Goal: Task Accomplishment & Management: Complete application form

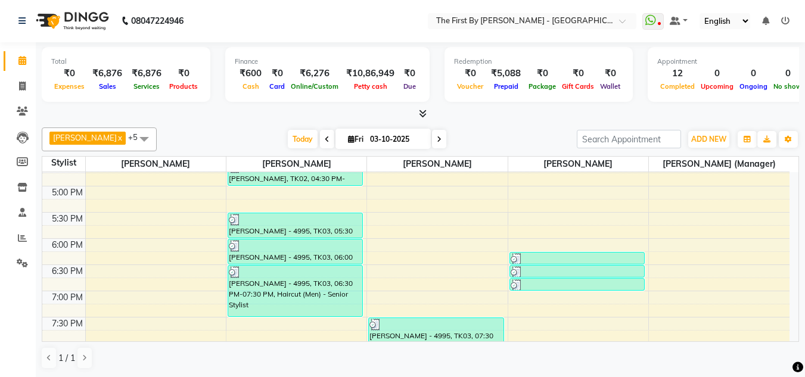
scroll to position [512, 0]
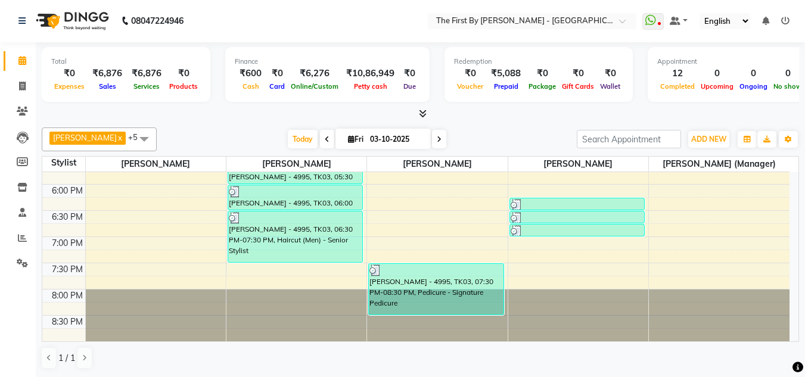
click at [278, 266] on div "8:00 AM 8:30 AM 9:00 AM 9:30 AM 10:00 AM 10:30 AM 11:00 AM 11:30 AM 12:00 PM 12…" at bounding box center [415, 0] width 747 height 681
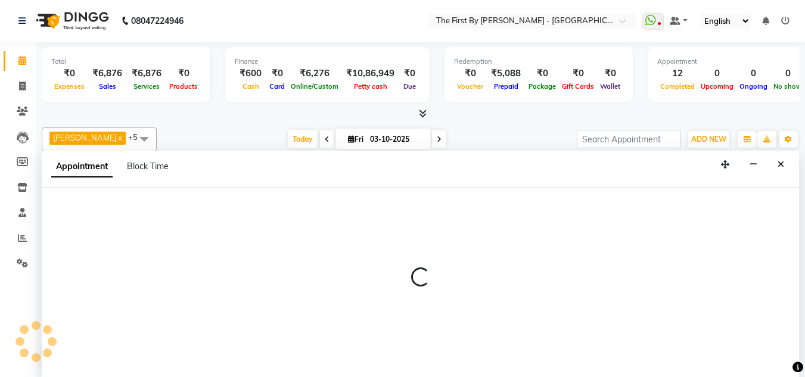
select select "68243"
select select "tentative"
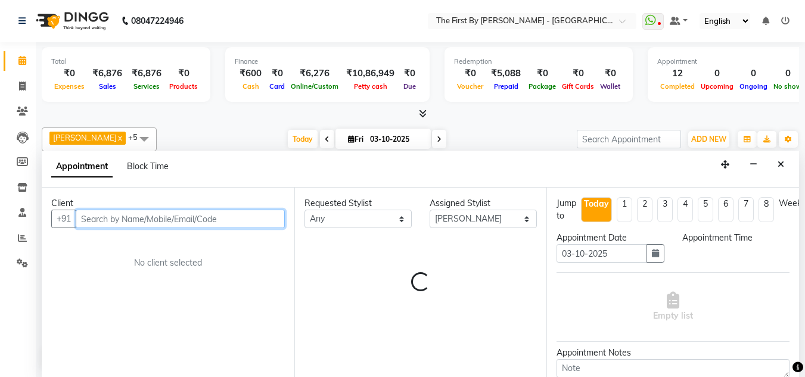
select select "1170"
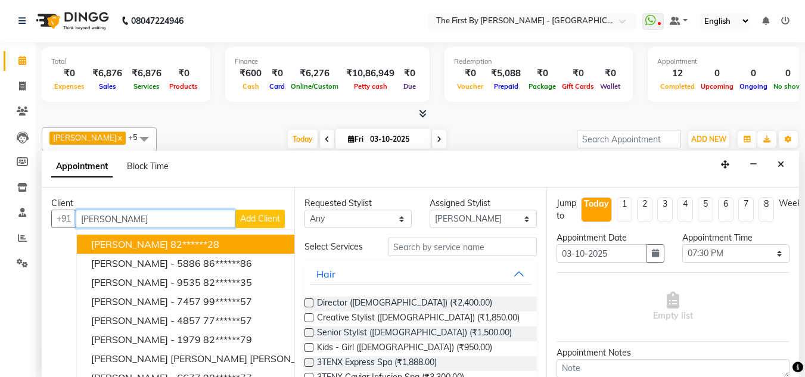
click at [216, 248] on button "[PERSON_NAME] 82******28" at bounding box center [251, 244] width 348 height 19
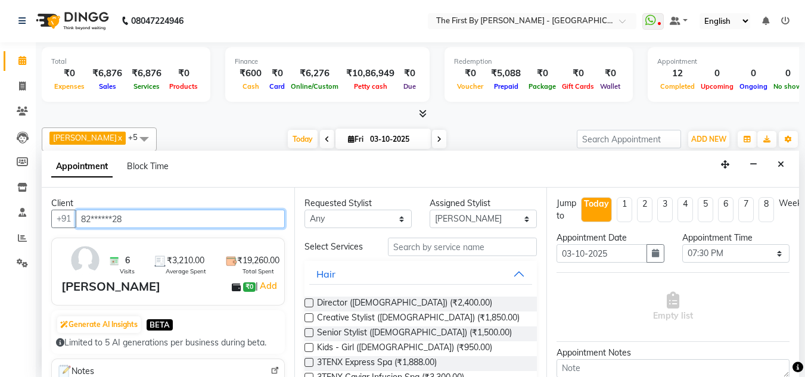
type input "82******28"
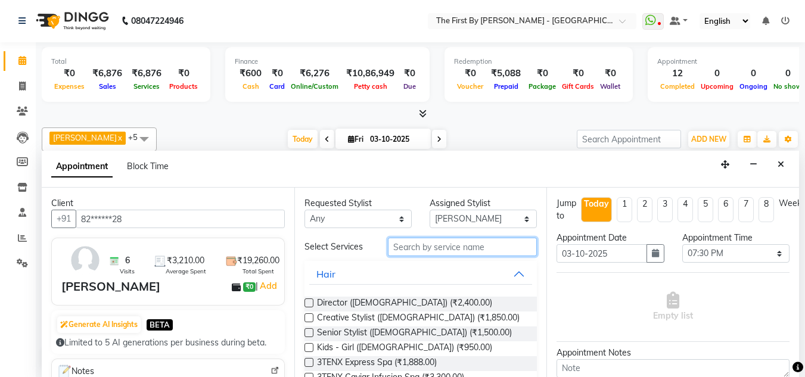
click at [425, 246] on input "text" at bounding box center [462, 247] width 149 height 18
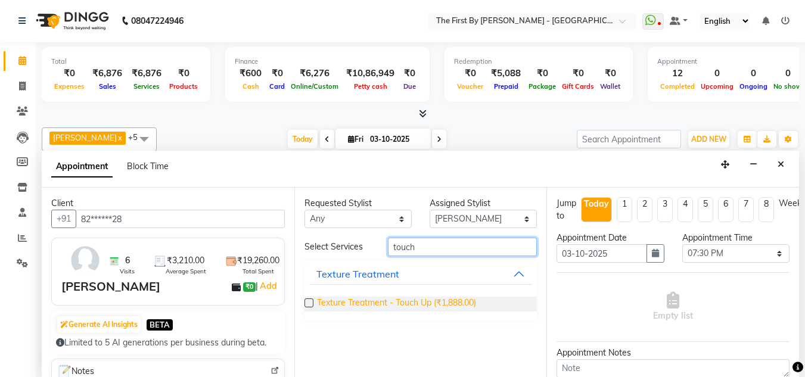
type input "touch"
click at [445, 300] on span "Texture Treatment - Touch Up (₹1,888.00)" at bounding box center [396, 304] width 159 height 15
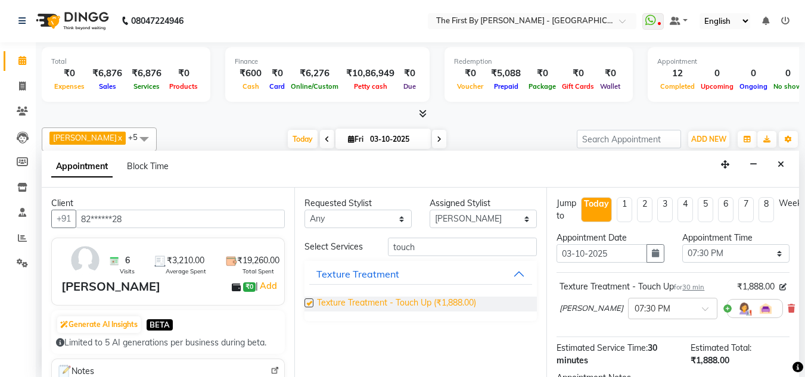
checkbox input "false"
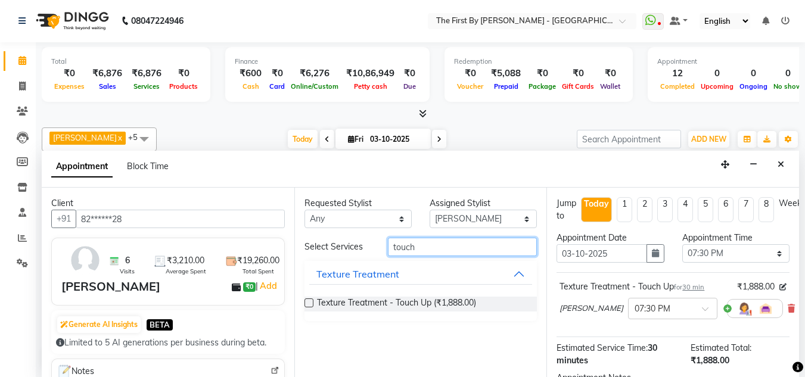
click at [464, 248] on input "touch" at bounding box center [462, 247] width 149 height 18
click at [463, 248] on input "touch" at bounding box center [462, 247] width 149 height 18
type input "t"
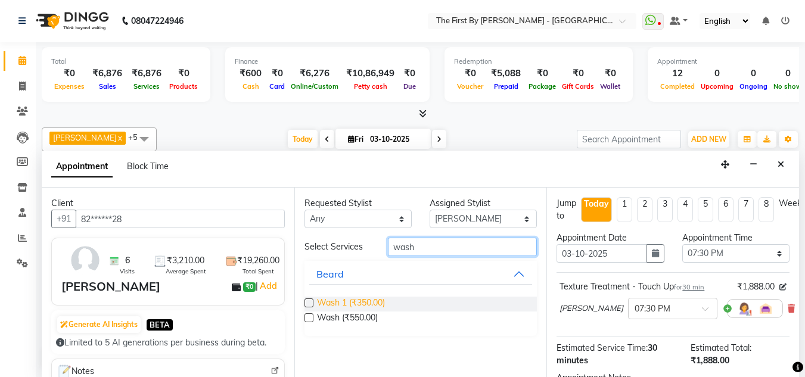
type input "wash"
click at [375, 301] on span "Wash 1 (₹350.00)" at bounding box center [351, 304] width 68 height 15
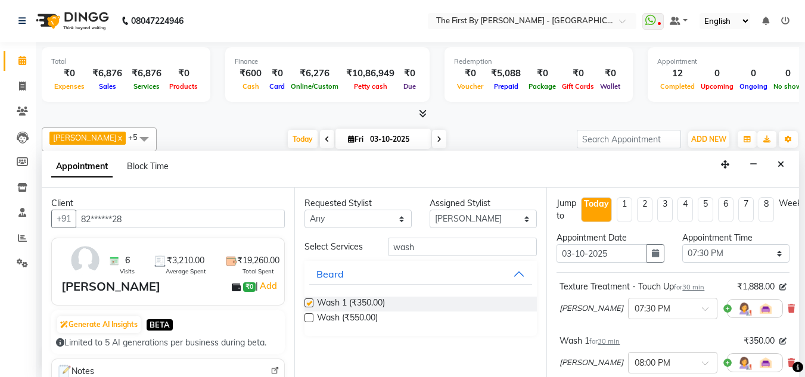
checkbox input "false"
click at [448, 253] on input "wash" at bounding box center [462, 247] width 149 height 18
click at [480, 218] on select "Select [PERSON_NAME] [PERSON_NAME] [PERSON_NAME] [PERSON_NAME] [PERSON_NAME] [P…" at bounding box center [483, 219] width 107 height 18
select select "49085"
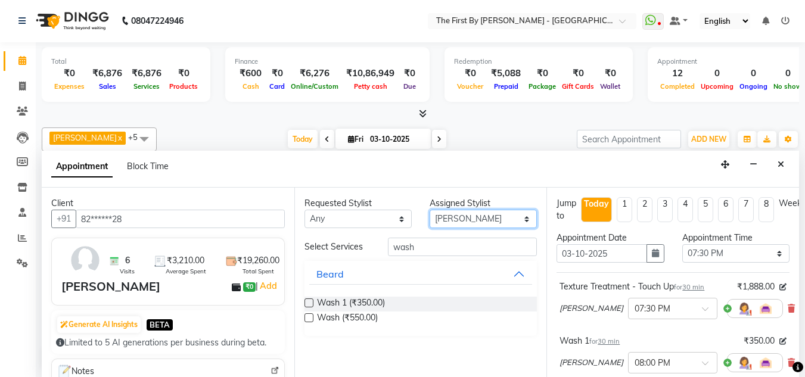
click at [430, 210] on select "Select [PERSON_NAME] [PERSON_NAME] [PERSON_NAME] [PERSON_NAME] [PERSON_NAME] [P…" at bounding box center [483, 219] width 107 height 18
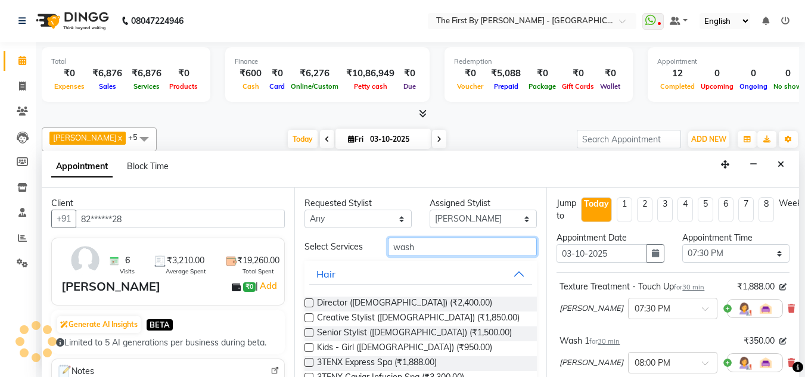
click at [464, 254] on input "wash" at bounding box center [462, 247] width 149 height 18
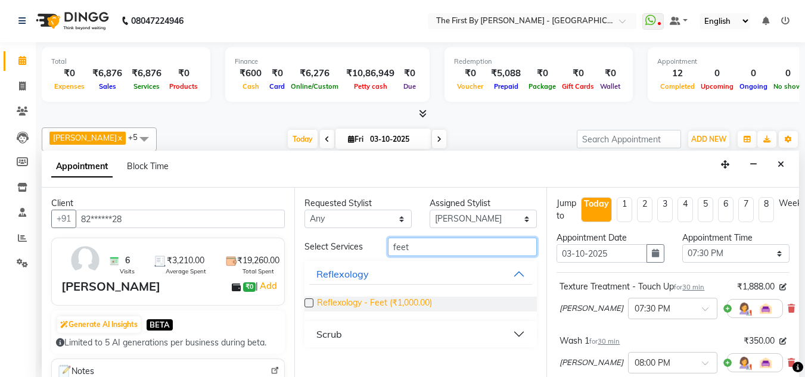
type input "feet"
click at [426, 299] on span "Reflexology - Feet (₹1,000.00)" at bounding box center [374, 304] width 115 height 15
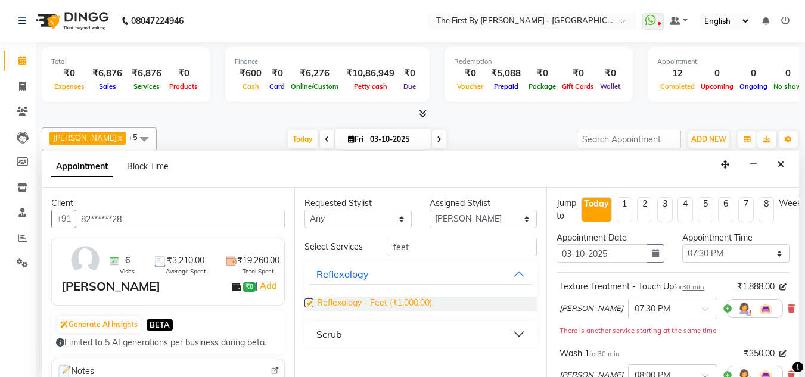
checkbox input "false"
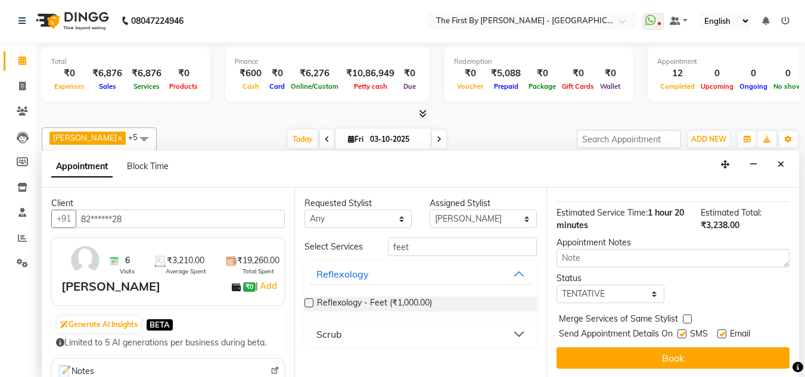
scroll to position [272, 0]
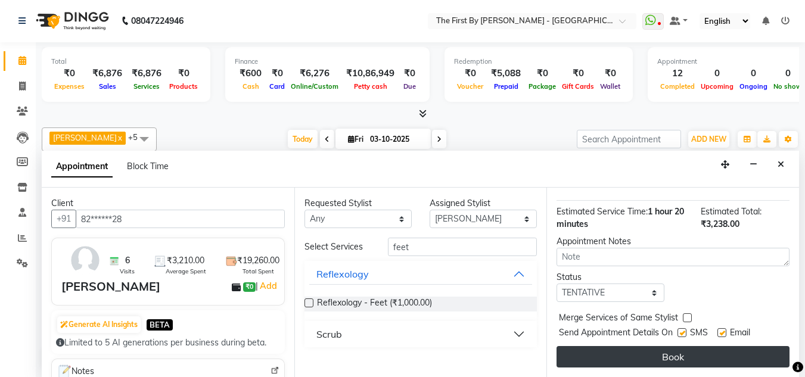
click at [689, 349] on button "Book" at bounding box center [673, 356] width 233 height 21
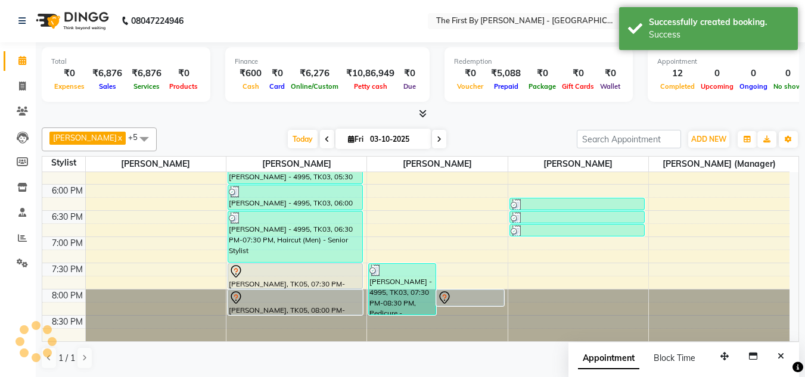
scroll to position [0, 0]
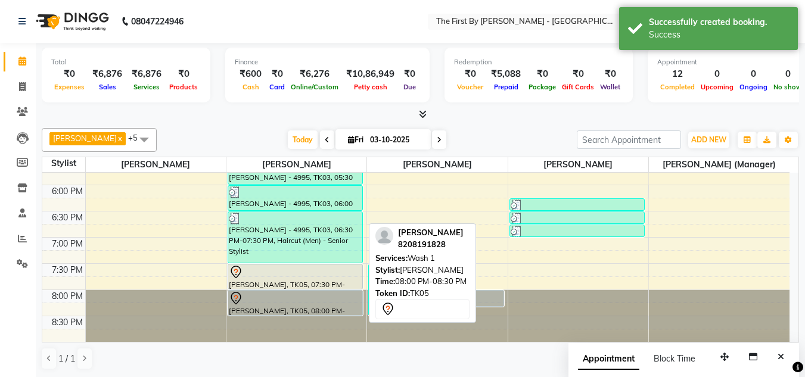
click at [327, 304] on div at bounding box center [295, 298] width 133 height 14
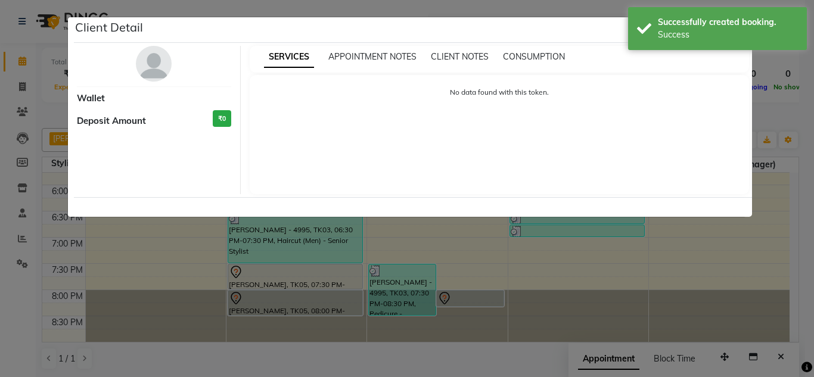
select select "7"
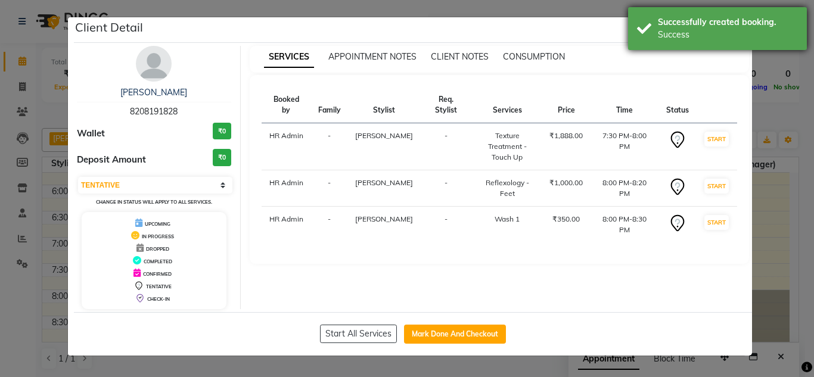
click at [787, 26] on div "Successfully created booking." at bounding box center [728, 22] width 140 height 13
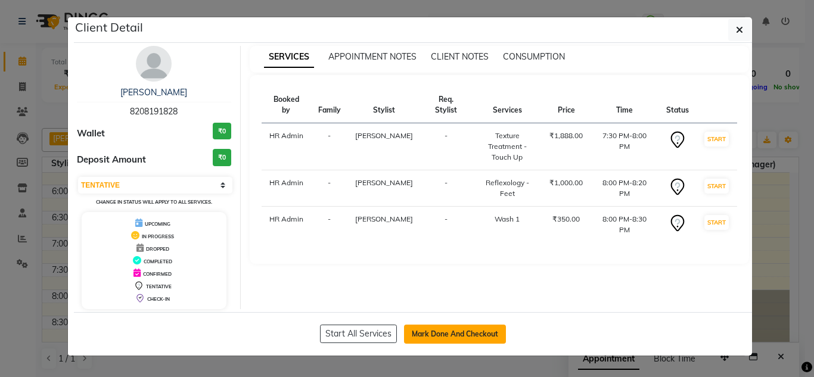
click at [445, 328] on button "Mark Done And Checkout" at bounding box center [455, 334] width 102 height 19
select select "6407"
select select "service"
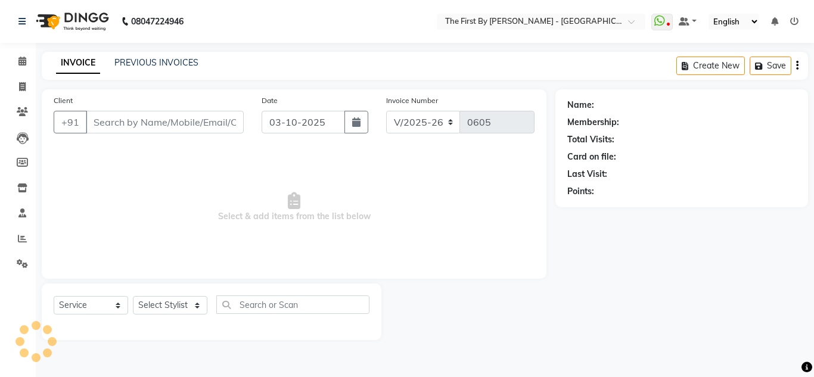
type input "82******28"
select select "68243"
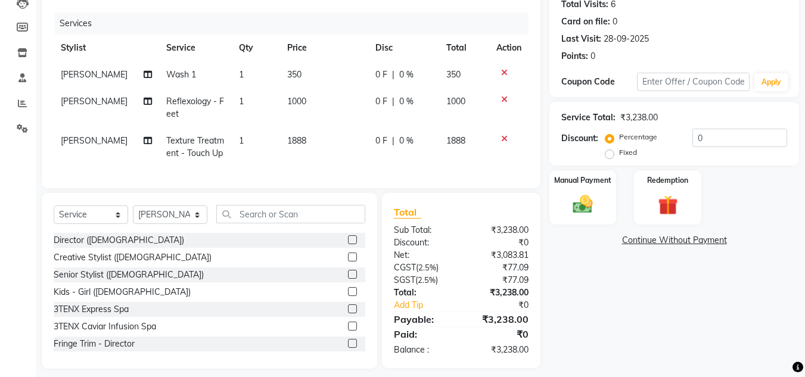
scroll to position [154, 0]
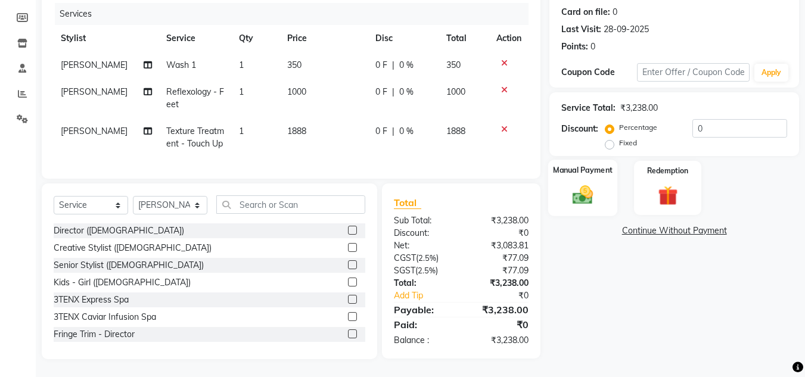
click at [600, 192] on div "Manual Payment" at bounding box center [583, 188] width 70 height 57
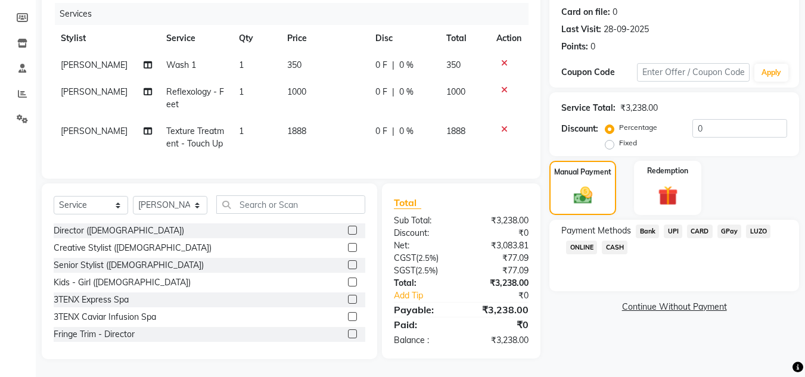
click at [678, 225] on span "UPI" at bounding box center [673, 232] width 18 height 14
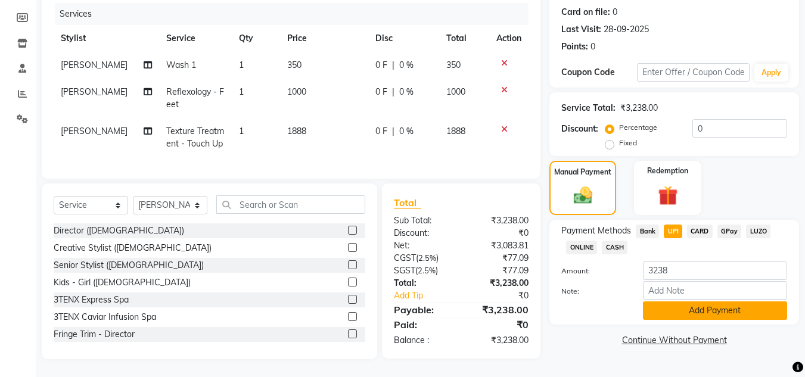
click at [705, 302] on button "Add Payment" at bounding box center [715, 311] width 144 height 18
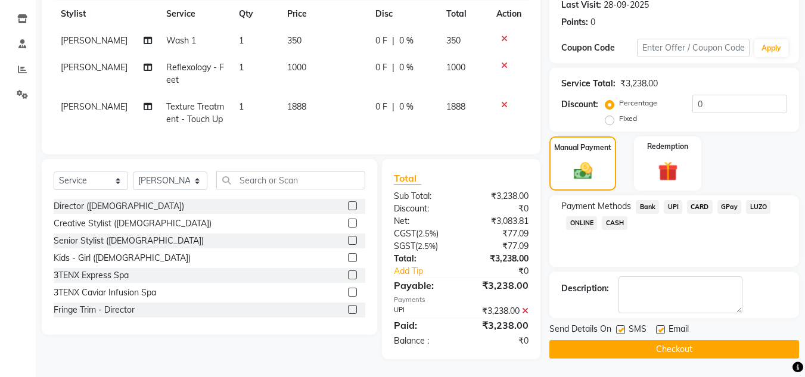
scroll to position [178, 0]
drag, startPoint x: 702, startPoint y: 340, endPoint x: 581, endPoint y: 390, distance: 130.7
click at [581, 208] on html "08047224946 Select Location × The First By [PERSON_NAME] - [GEOGRAPHIC_DATA], […" at bounding box center [402, 19] width 805 height 377
click at [726, 347] on button "Checkout" at bounding box center [674, 349] width 250 height 18
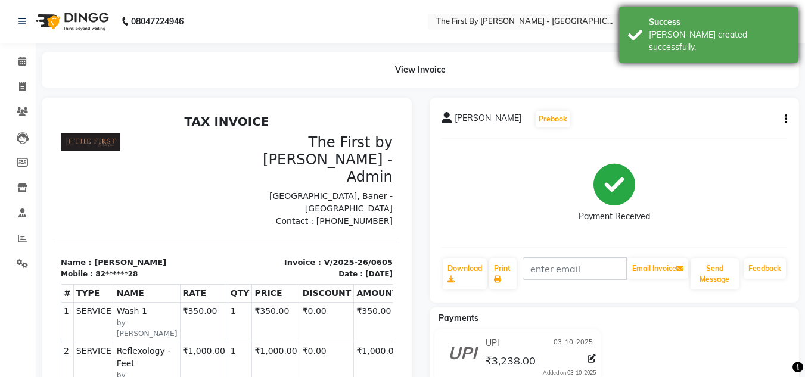
click at [779, 17] on div "Success" at bounding box center [719, 22] width 140 height 13
